Goal: Transaction & Acquisition: Purchase product/service

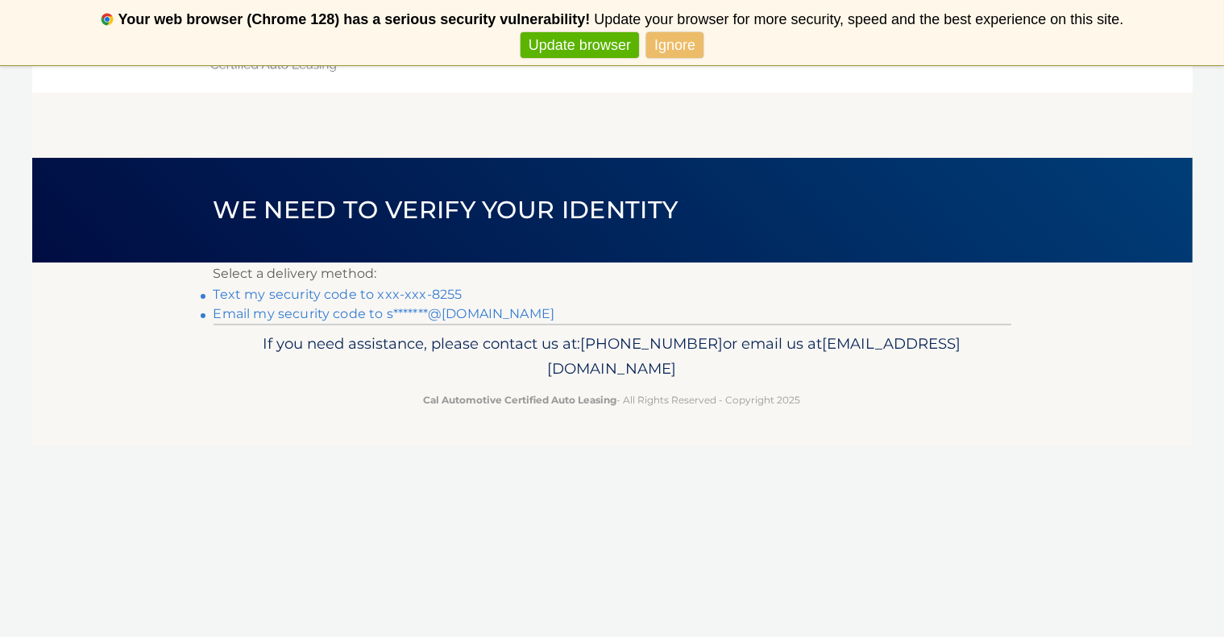
click at [438, 292] on link "Text my security code to xxx-xxx-8255" at bounding box center [338, 294] width 249 height 15
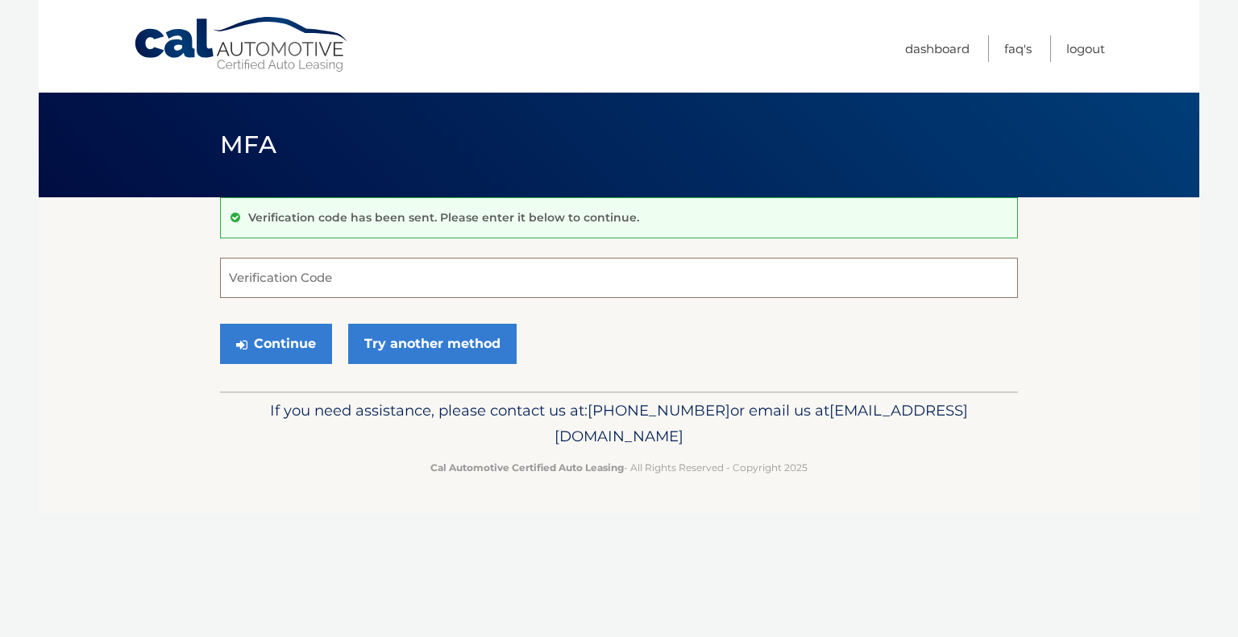
click at [317, 273] on input "Verification Code" at bounding box center [619, 278] width 798 height 40
type input "674993"
click at [287, 338] on button "Continue" at bounding box center [276, 344] width 112 height 40
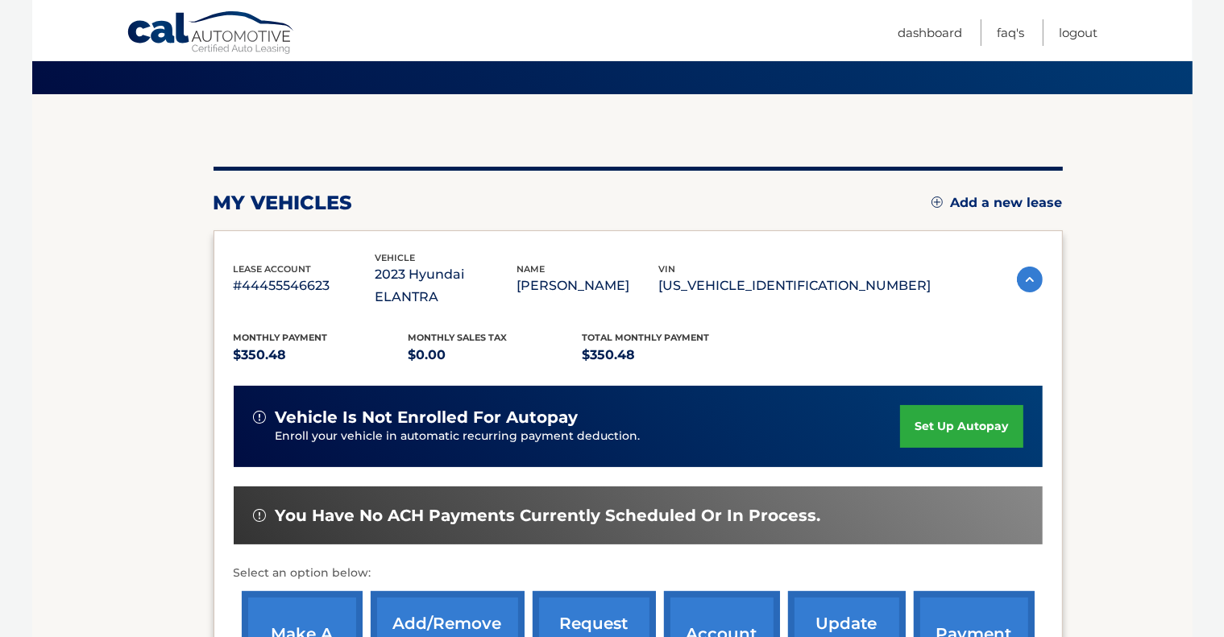
scroll to position [168, 0]
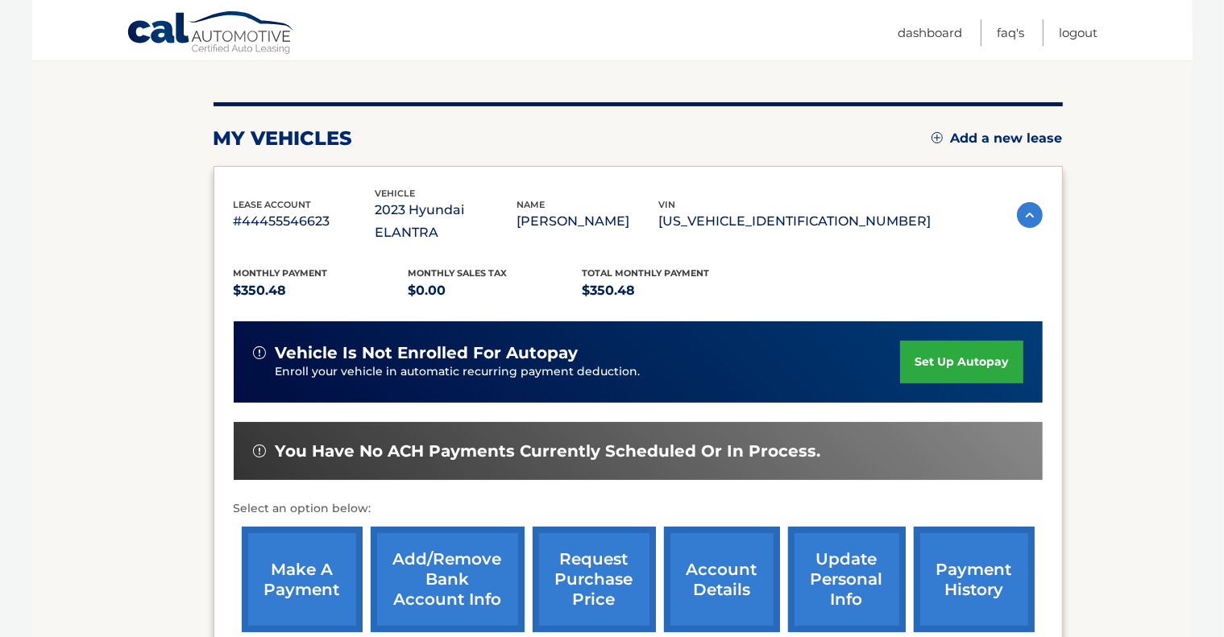
click at [320, 542] on link "make a payment" at bounding box center [302, 580] width 121 height 106
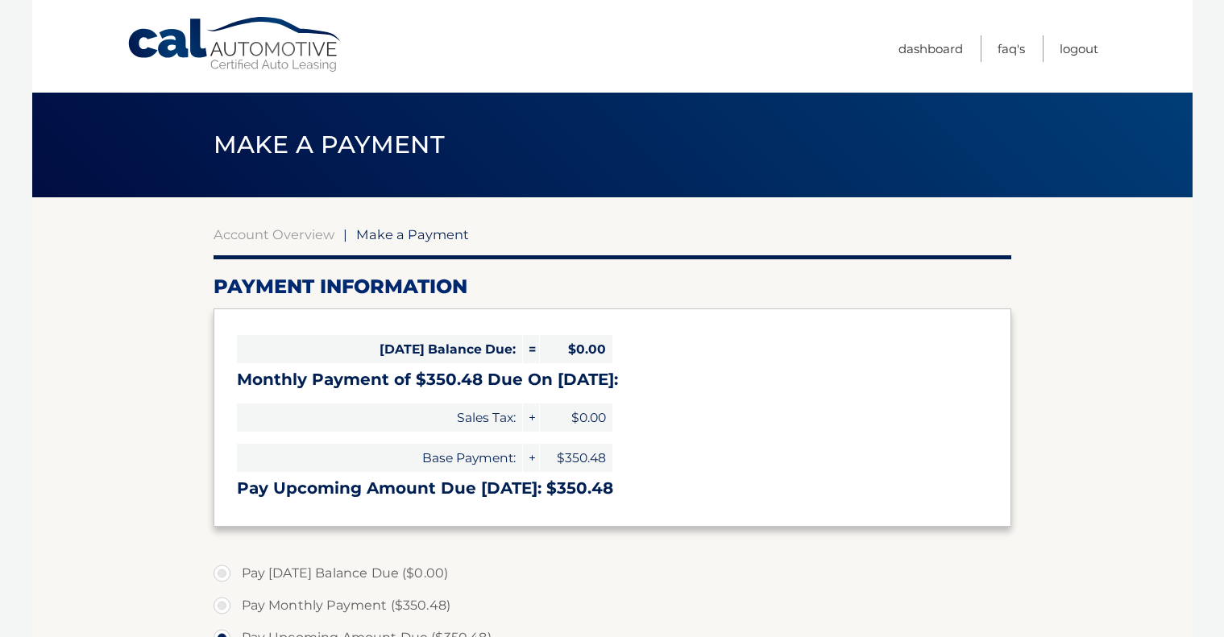
select select "MWIxNTAxOTgtOGJlOS00YjFjLWI0MzMtZTJjNjQ3NDkyMzgx"
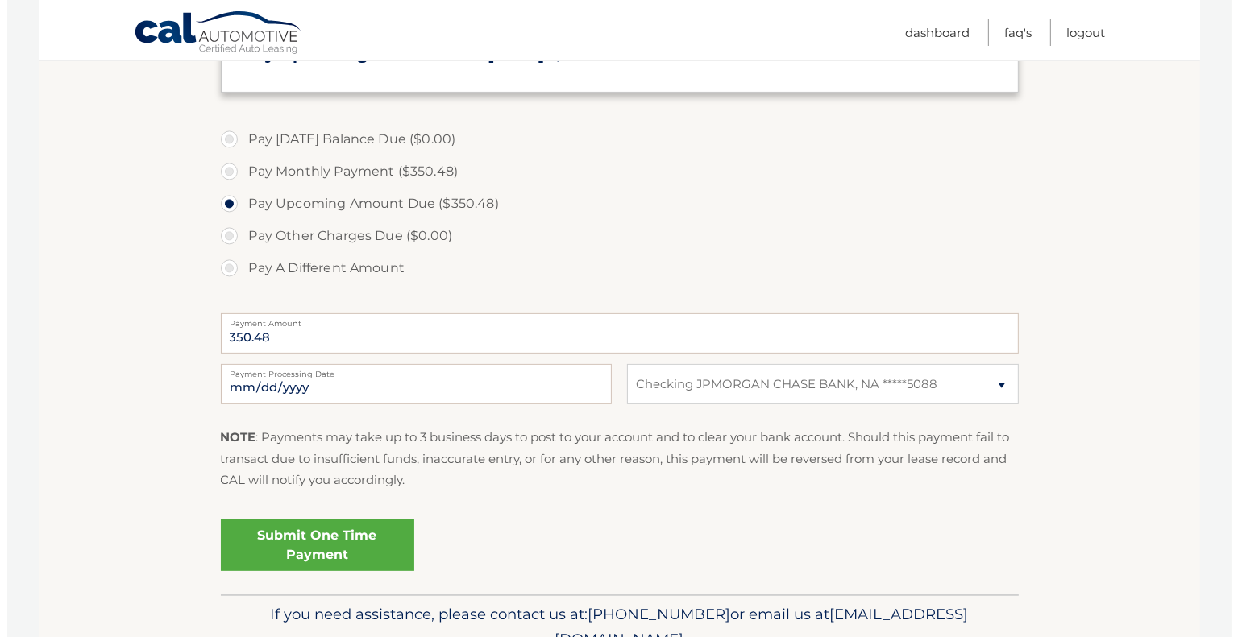
scroll to position [466, 0]
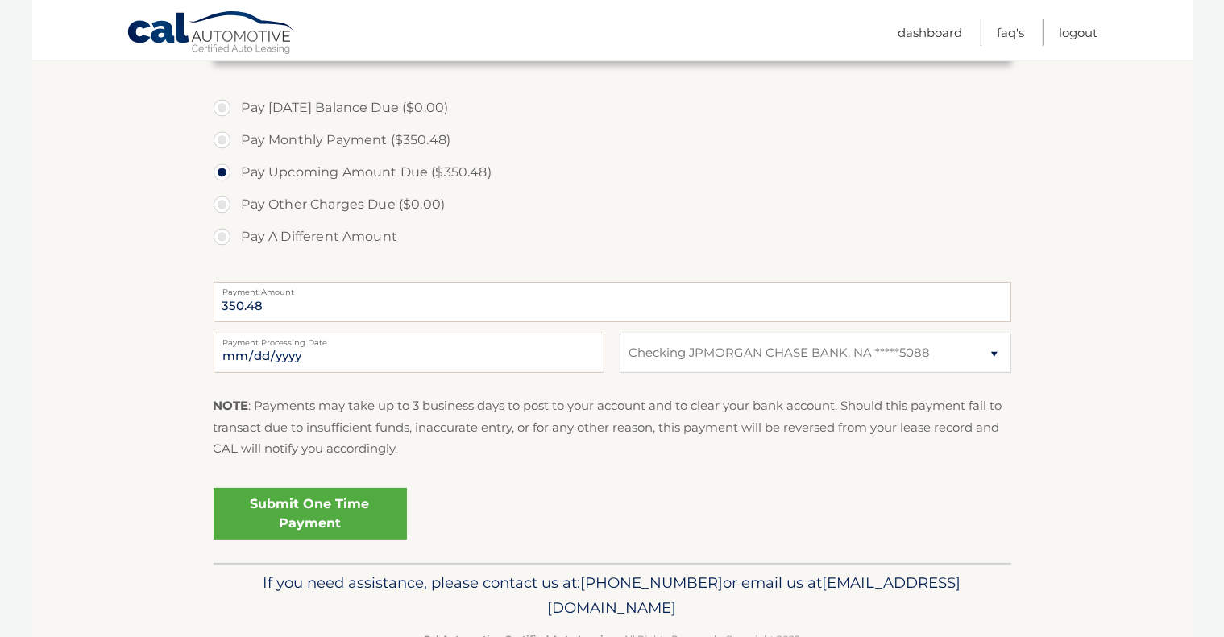
click at [330, 504] on link "Submit One Time Payment" at bounding box center [310, 514] width 193 height 52
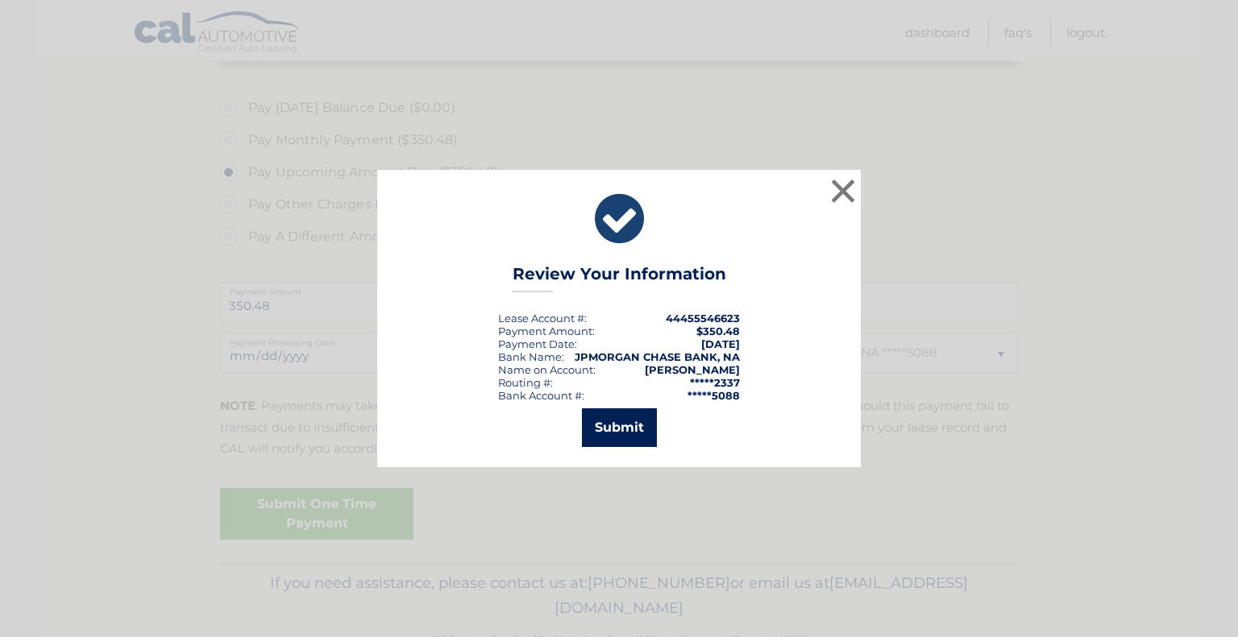
click at [606, 425] on button "Submit" at bounding box center [619, 428] width 75 height 39
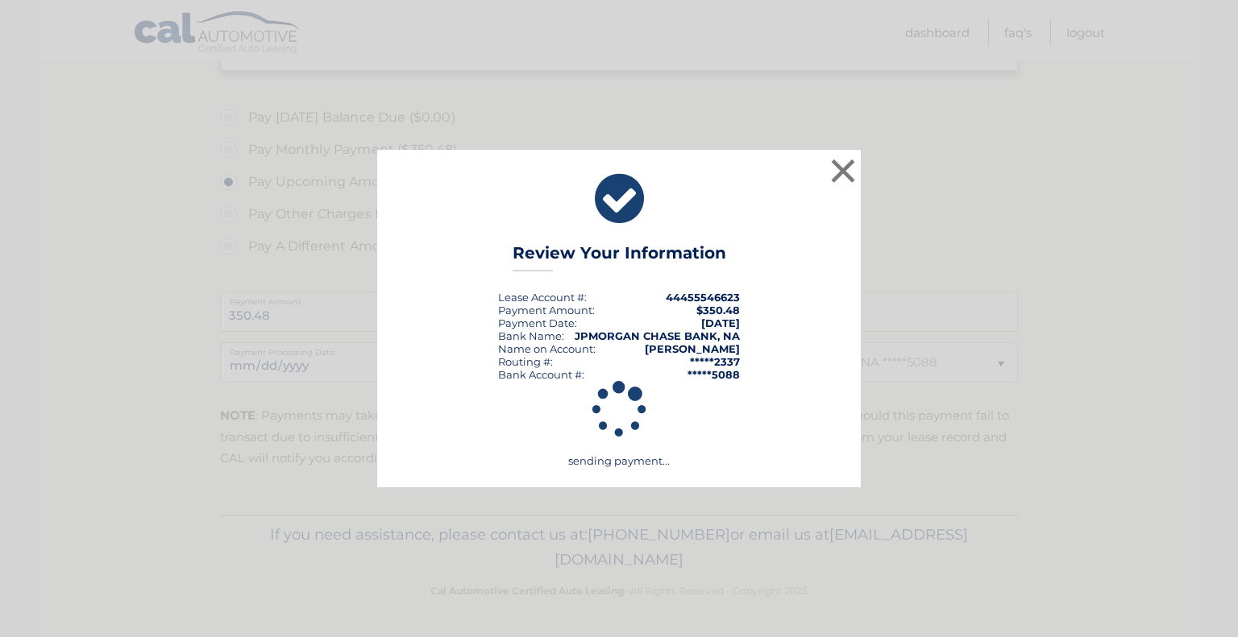
scroll to position [454, 0]
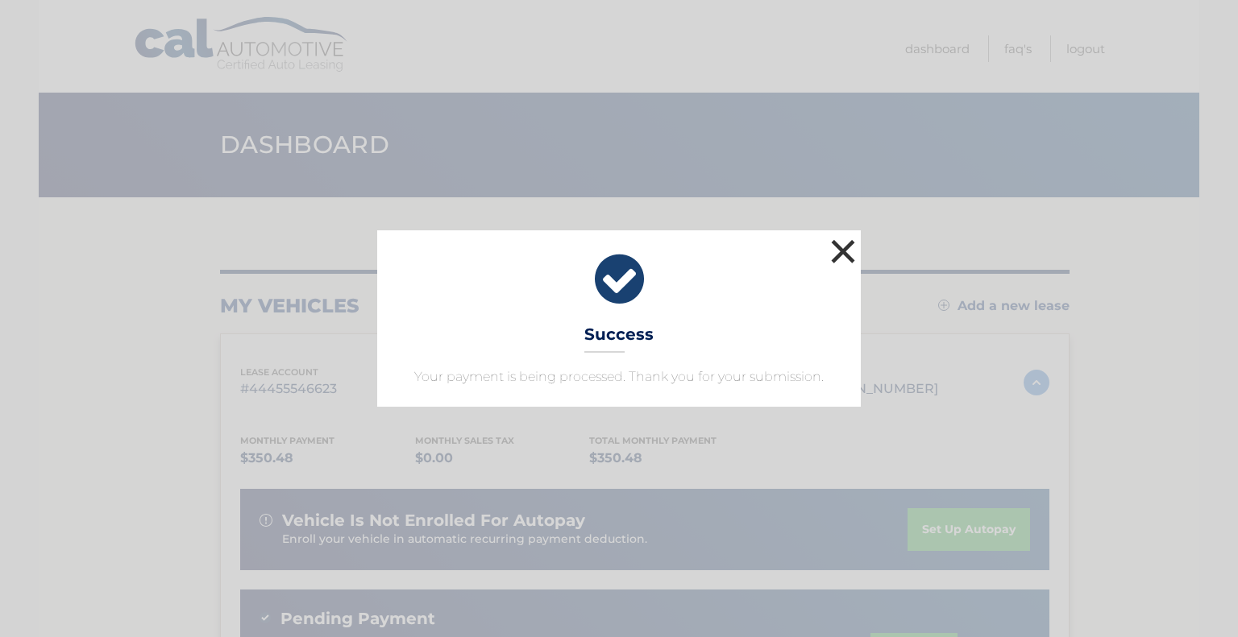
click at [837, 254] on button "×" at bounding box center [843, 251] width 32 height 32
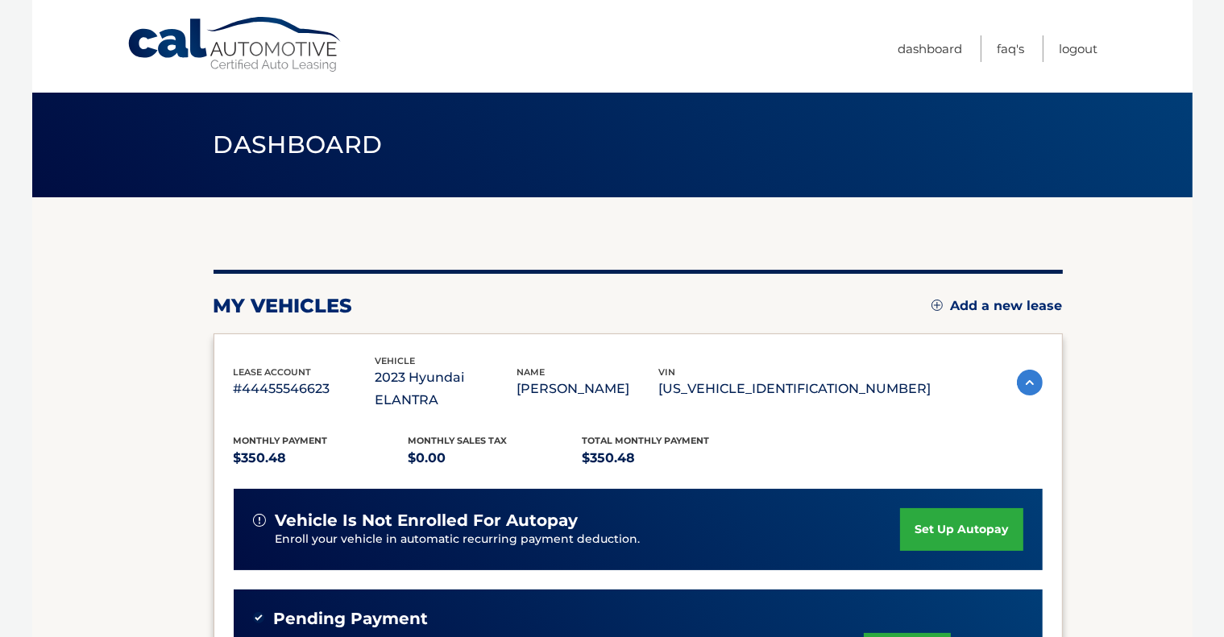
drag, startPoint x: 465, startPoint y: 0, endPoint x: 770, endPoint y: 44, distance: 308.6
click at [770, 44] on nav "Menu Dashboard FAQ's Logout" at bounding box center [727, 46] width 741 height 93
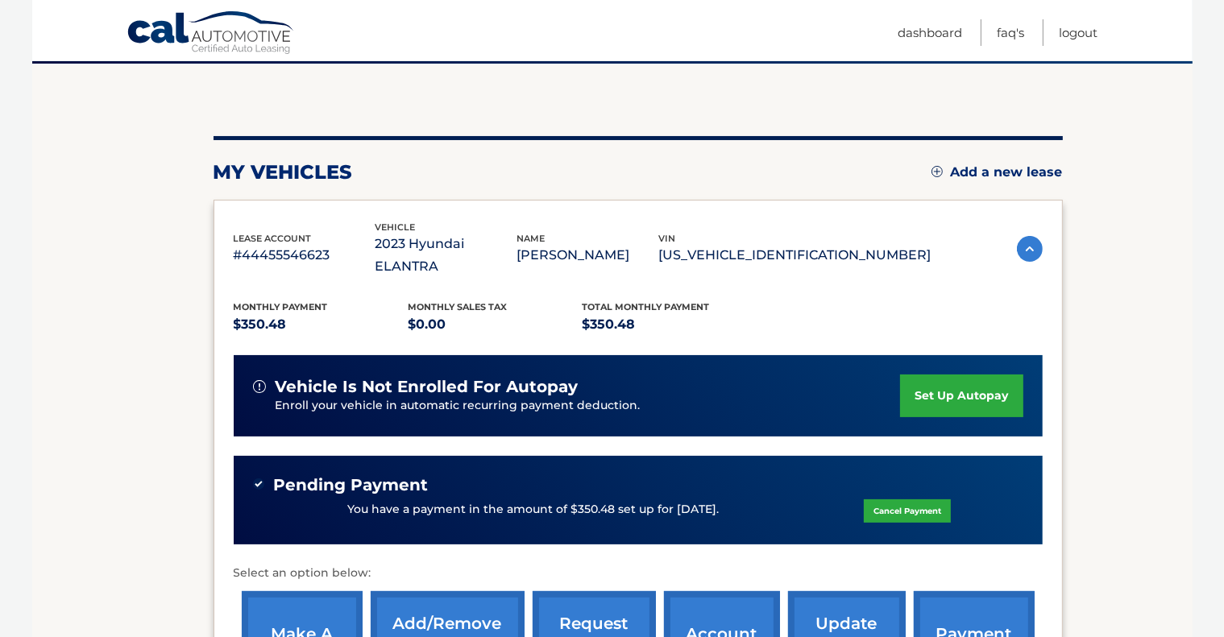
scroll to position [120, 0]
